Goal: Task Accomplishment & Management: Manage account settings

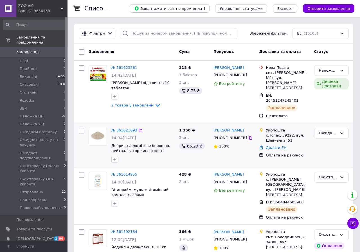
click at [124, 128] on link "№ 361621693" at bounding box center [124, 130] width 26 height 4
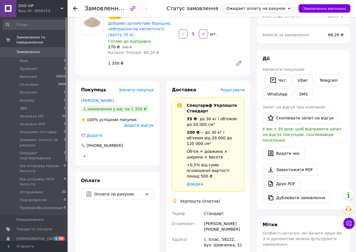
scroll to position [56, 0]
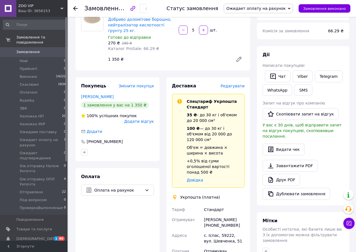
drag, startPoint x: 81, startPoint y: 96, endPoint x: 123, endPoint y: 96, distance: 41.9
click at [123, 96] on div "Покупець Змінити покупця [PERSON_NAME] 1 замовлення у вас на 1 350 ₴ 100% успіш…" at bounding box center [117, 119] width 84 height 84
copy link "[PERSON_NAME]"
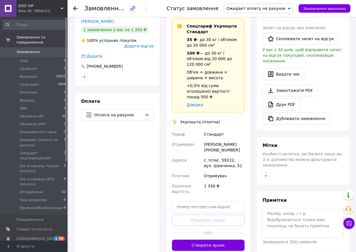
scroll to position [150, 0]
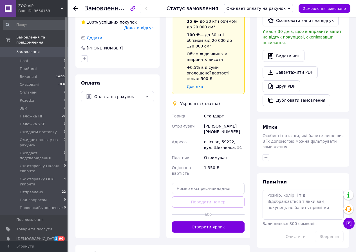
drag, startPoint x: 211, startPoint y: 120, endPoint x: 234, endPoint y: 121, distance: 23.1
click at [234, 121] on div "[PERSON_NAME] [PHONE_NUMBER]" at bounding box center [224, 129] width 43 height 16
copy div "0674251234"
click at [222, 137] on div "с. Іспас, 59222, вул. Шевченка, 51" at bounding box center [224, 145] width 43 height 16
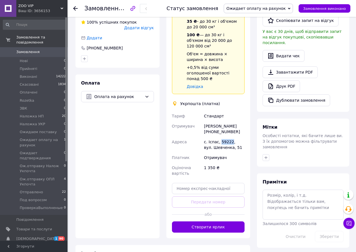
copy div "59222"
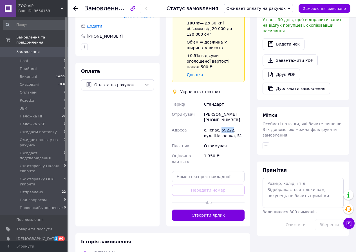
scroll to position [169, 0]
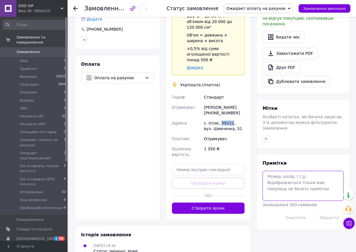
click at [270, 172] on textarea at bounding box center [302, 186] width 81 height 30
paste textarea "0505368923138 (0505368923154) (0505368923111) (0505368923120) (0505368923146)"
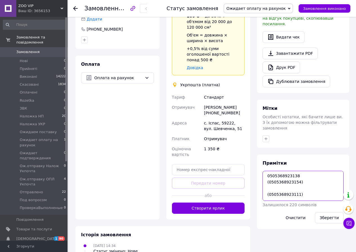
scroll to position [0, 0]
click at [264, 171] on textarea "0505368923138 (0505368923154) (0505368923111) (0505368923120) (0505368923146)" at bounding box center [302, 186] width 81 height 30
type textarea "0505368923138 0505368923154 0505368923111 0505368923120 0505368923146"
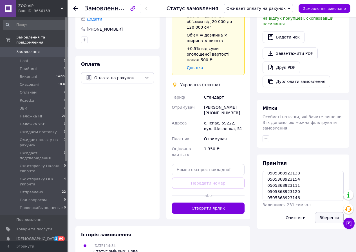
click at [325, 212] on button "Зберегти" at bounding box center [329, 217] width 29 height 11
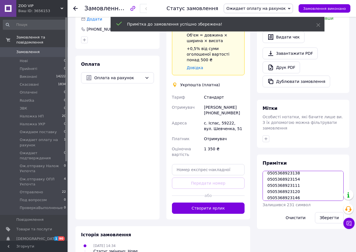
click at [285, 171] on textarea "0505368923138 0505368923154 0505368923111 0505368923120 0505368923146" at bounding box center [302, 186] width 81 height 30
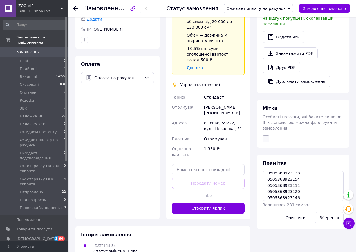
click at [266, 137] on icon "button" at bounding box center [265, 139] width 4 height 4
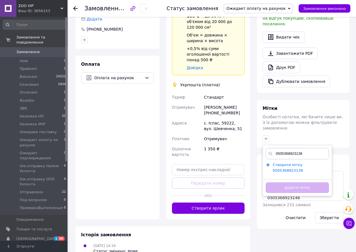
type input "0505368923138"
click at [303, 163] on span "Створити мітку 0505368923138" at bounding box center [287, 168] width 30 height 10
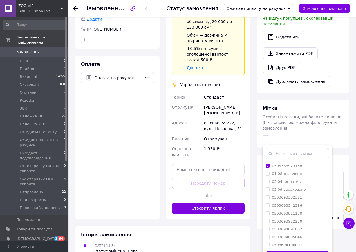
scroll to position [188, 0]
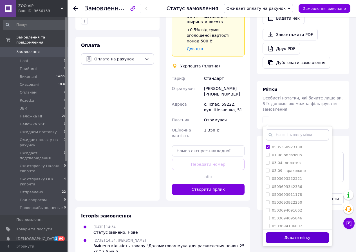
click at [301, 232] on button "Додати мітку" at bounding box center [296, 237] width 63 height 11
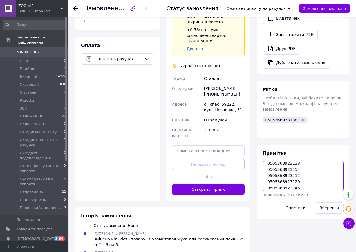
scroll to position [6, 0]
drag, startPoint x: 267, startPoint y: 159, endPoint x: 303, endPoint y: 177, distance: 40.5
click at [303, 177] on textarea "0505368923138 0505368923154 0505368923111 0505368923120 0505368923146" at bounding box center [302, 176] width 81 height 30
drag, startPoint x: 267, startPoint y: 155, endPoint x: 314, endPoint y: 175, distance: 50.4
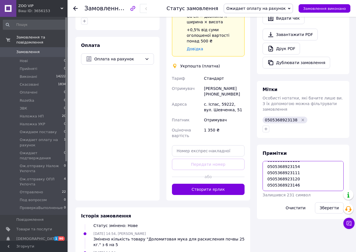
click at [314, 175] on textarea "0505368923138 0505368923154 0505368923111 0505368923120 0505368923146" at bounding box center [302, 176] width 81 height 30
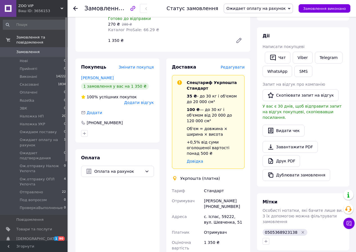
scroll to position [131, 0]
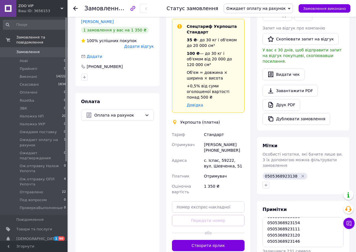
click at [274, 9] on span "Ожидает оплату на рахунок" at bounding box center [255, 8] width 59 height 4
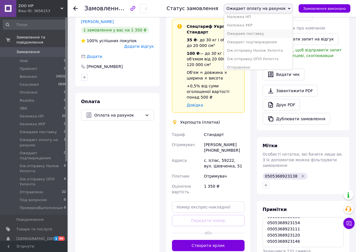
scroll to position [56, 0]
click at [262, 54] on li "Ож.отправку ОПЛ Укпочта" at bounding box center [258, 56] width 69 height 8
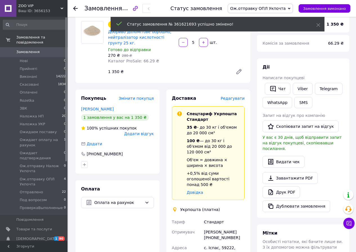
scroll to position [0, 0]
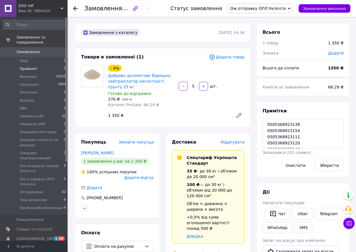
scroll to position [20, 0]
click at [31, 114] on span "Наложка НП" at bounding box center [32, 116] width 24 height 5
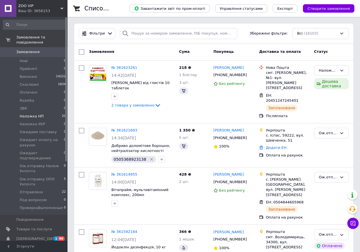
click at [31, 114] on span "Наложка НП" at bounding box center [32, 116] width 24 height 5
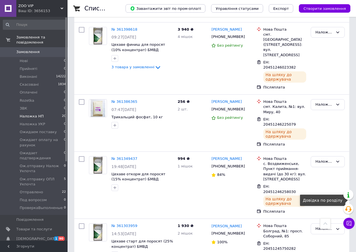
scroll to position [778, 0]
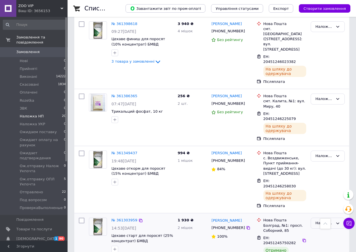
click at [320, 220] on div "Наложка НП" at bounding box center [324, 223] width 18 height 6
click at [322, 240] on li "Виконано" at bounding box center [327, 245] width 33 height 10
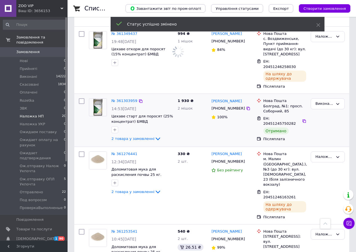
scroll to position [909, 0]
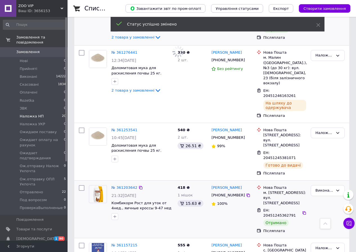
scroll to position [1001, 0]
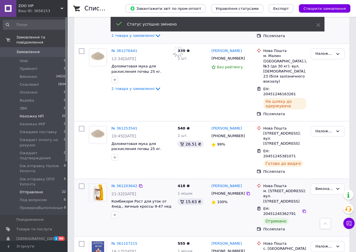
click at [35, 190] on span "Отправлено" at bounding box center [31, 192] width 23 height 5
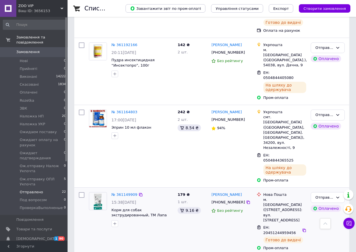
scroll to position [851, 0]
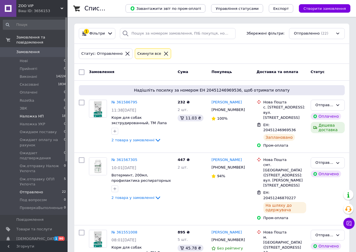
click at [34, 114] on span "Наложка НП" at bounding box center [32, 116] width 24 height 5
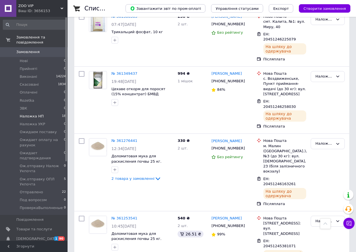
scroll to position [900, 0]
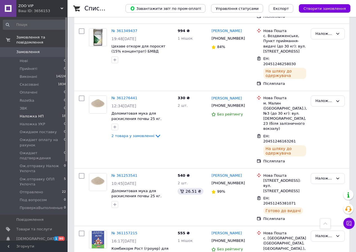
drag, startPoint x: 33, startPoint y: 183, endPoint x: 360, endPoint y: 193, distance: 326.6
click at [34, 190] on span "Отправлено" at bounding box center [31, 192] width 23 height 5
